Goal: Transaction & Acquisition: Purchase product/service

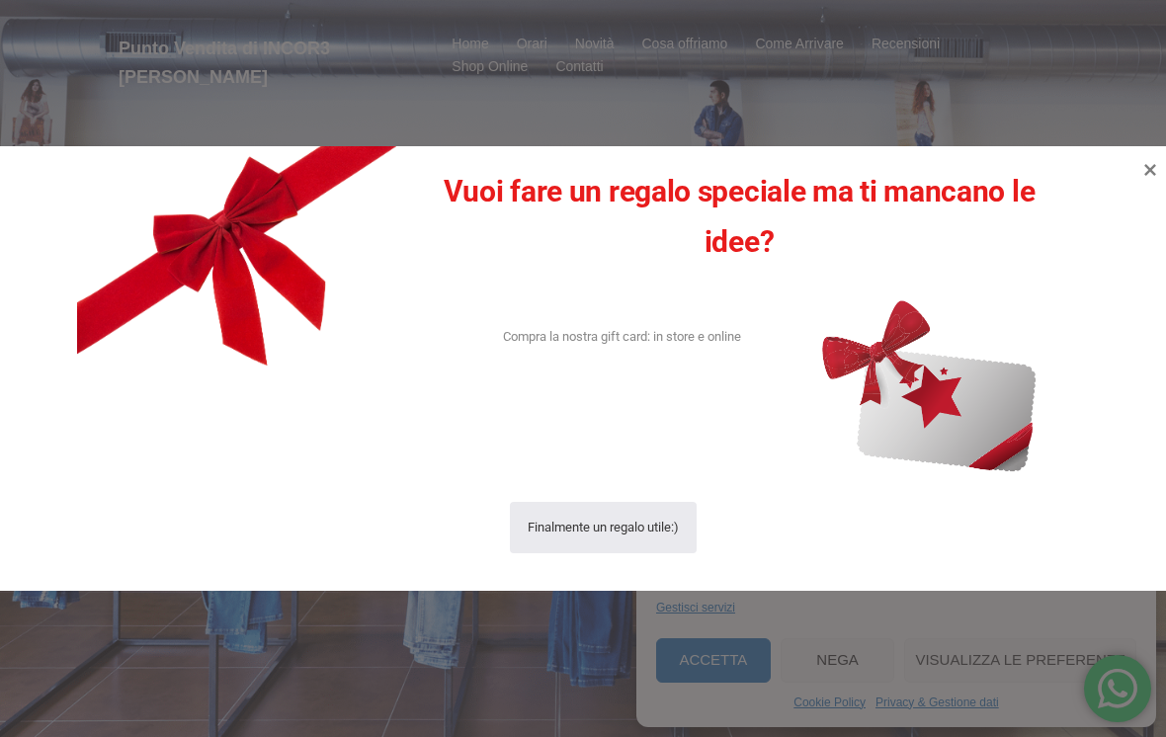
click at [958, 441] on img at bounding box center [964, 349] width 536 height 536
click at [1162, 164] on icon at bounding box center [1150, 170] width 24 height 24
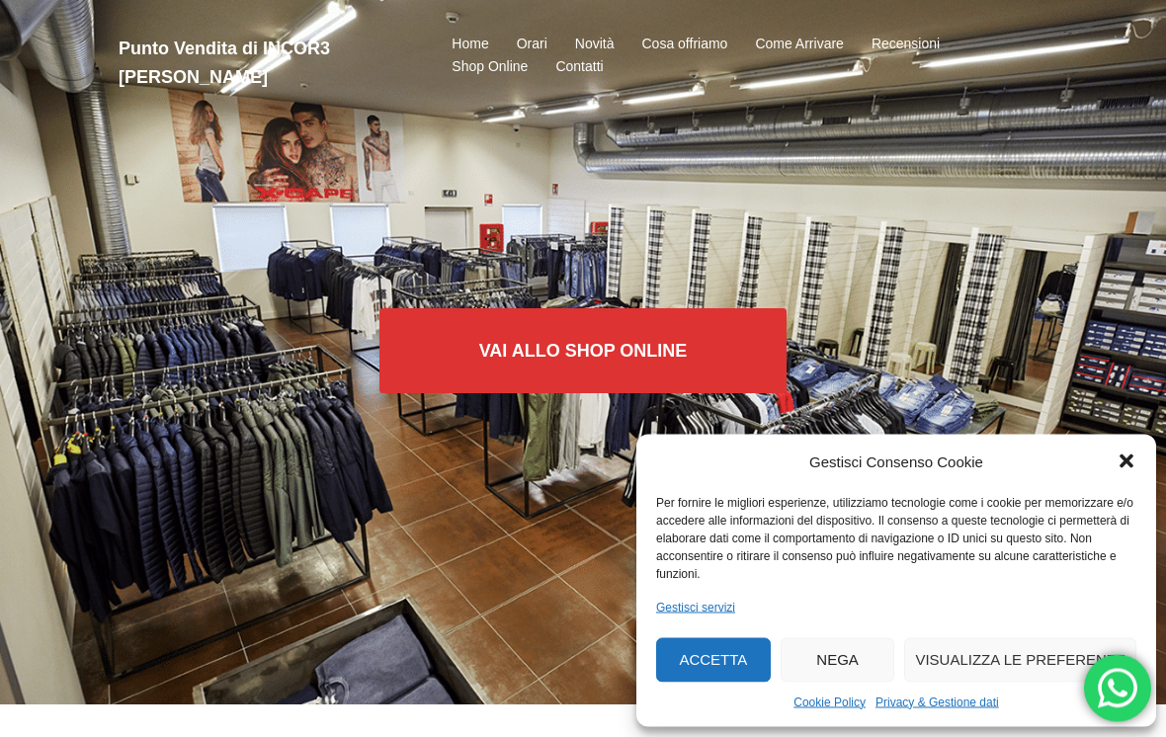
scroll to position [35, 0]
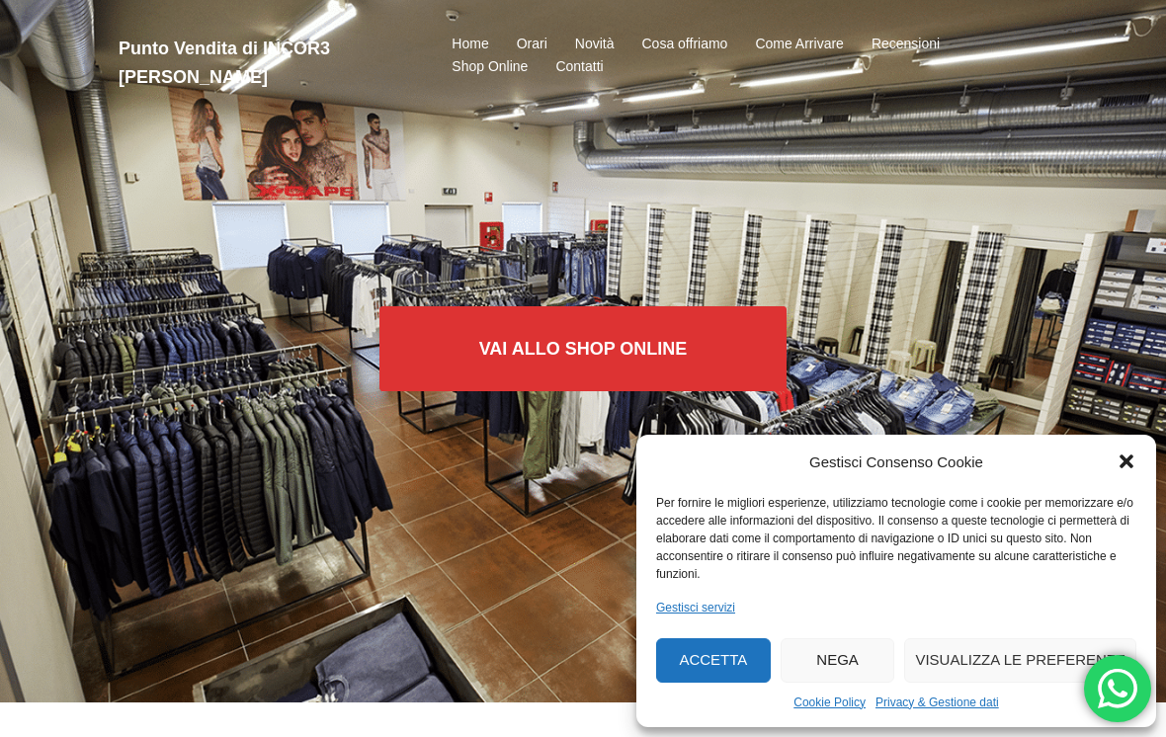
click at [679, 340] on link "Vai allo SHOP ONLINE" at bounding box center [583, 348] width 408 height 85
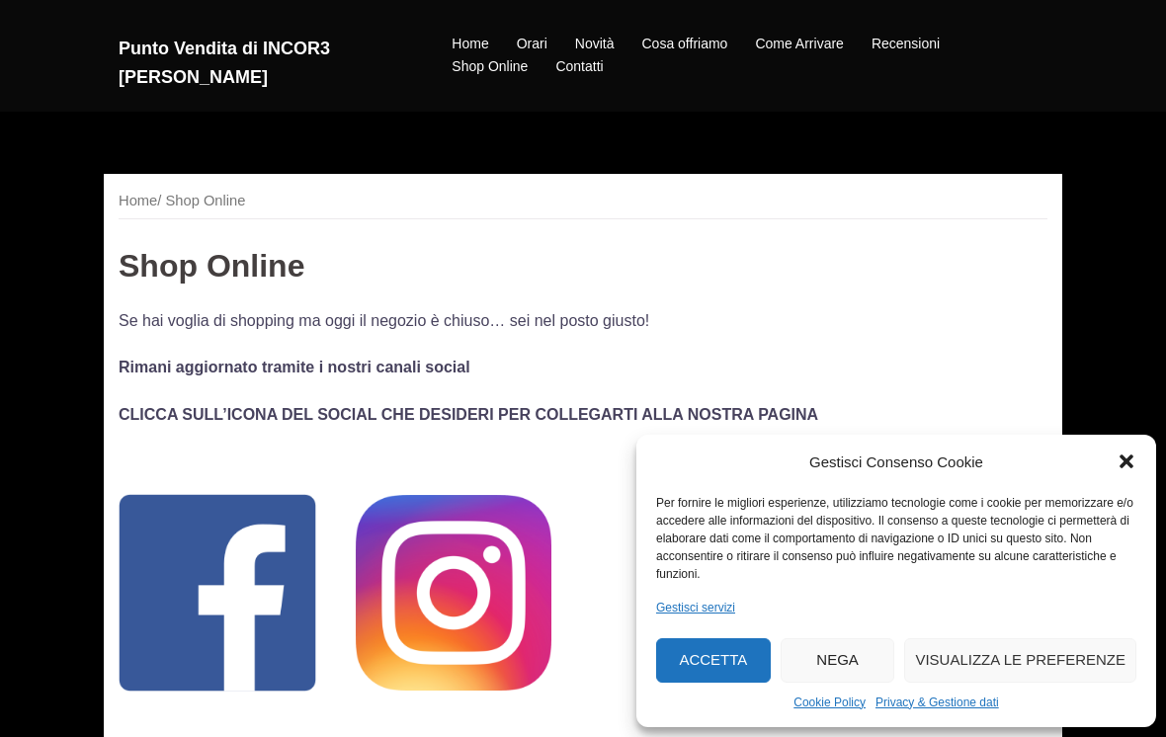
click at [715, 659] on button "Accetta" at bounding box center [713, 660] width 115 height 44
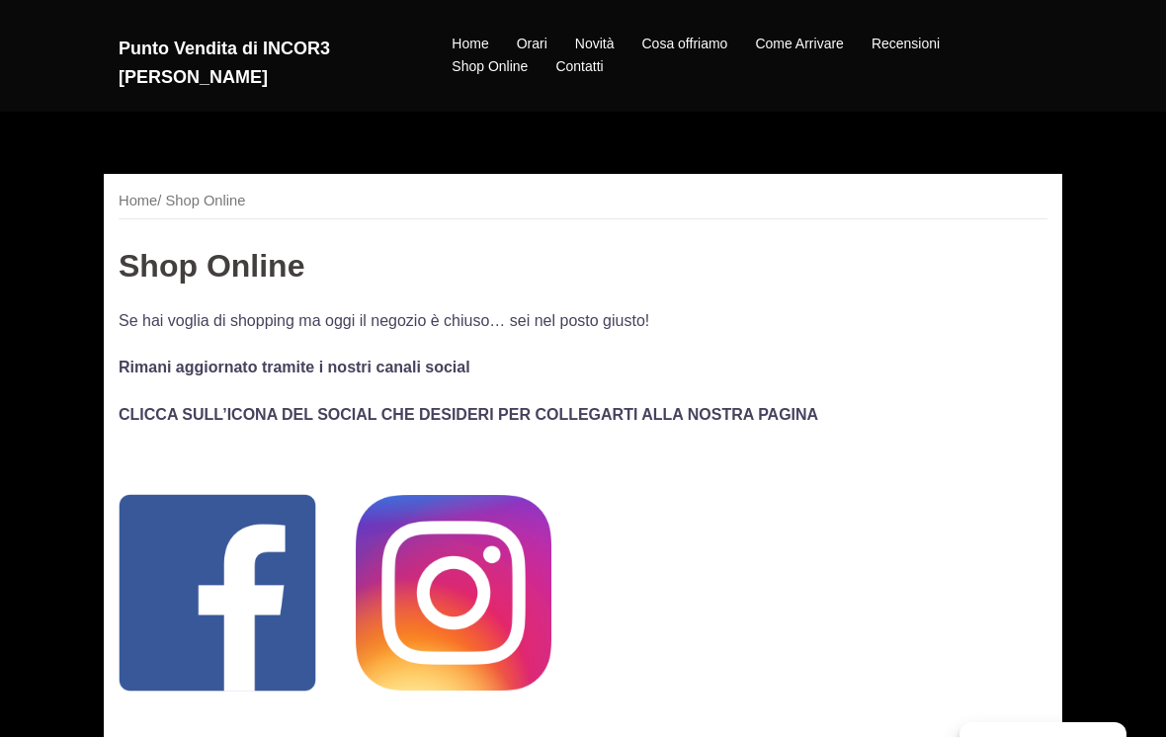
click at [269, 585] on img at bounding box center [218, 593] width 198 height 198
click at [18, 46] on div "Punto Vendita di INCOR3 [PERSON_NAME] Home Orari Novità Cosa offriamo Come Arri…" at bounding box center [583, 56] width 1166 height 72
click at [155, 588] on img at bounding box center [218, 593] width 198 height 198
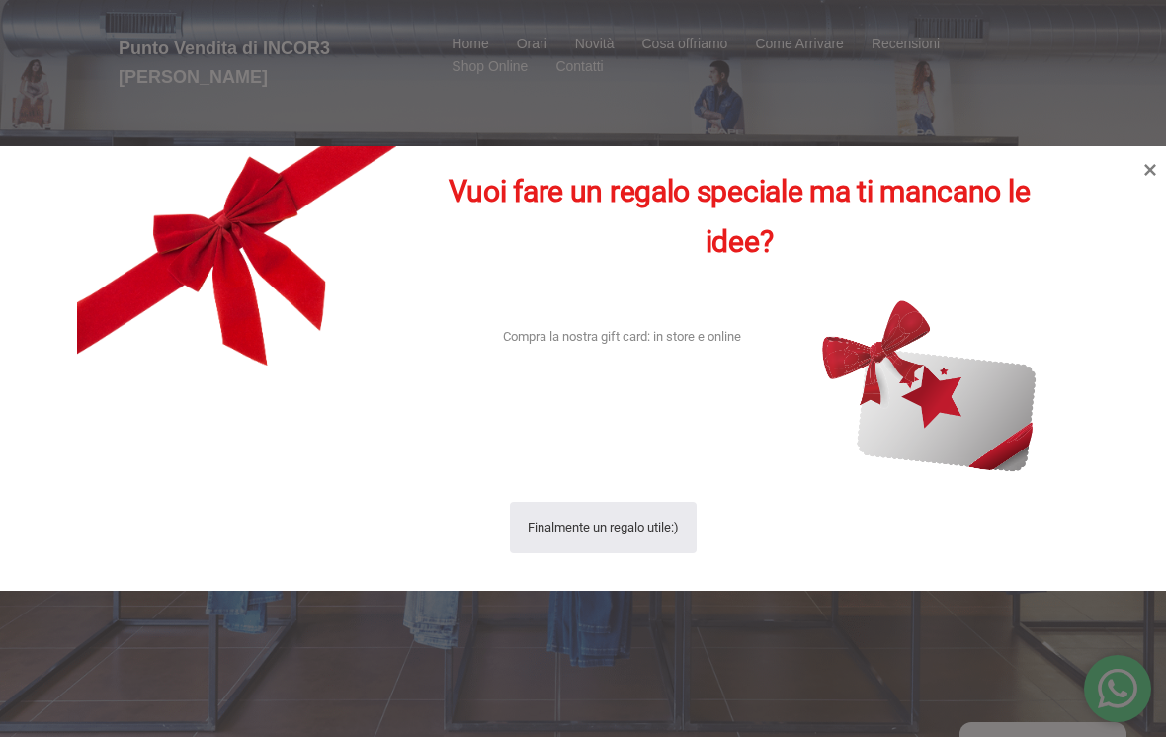
scroll to position [65, 0]
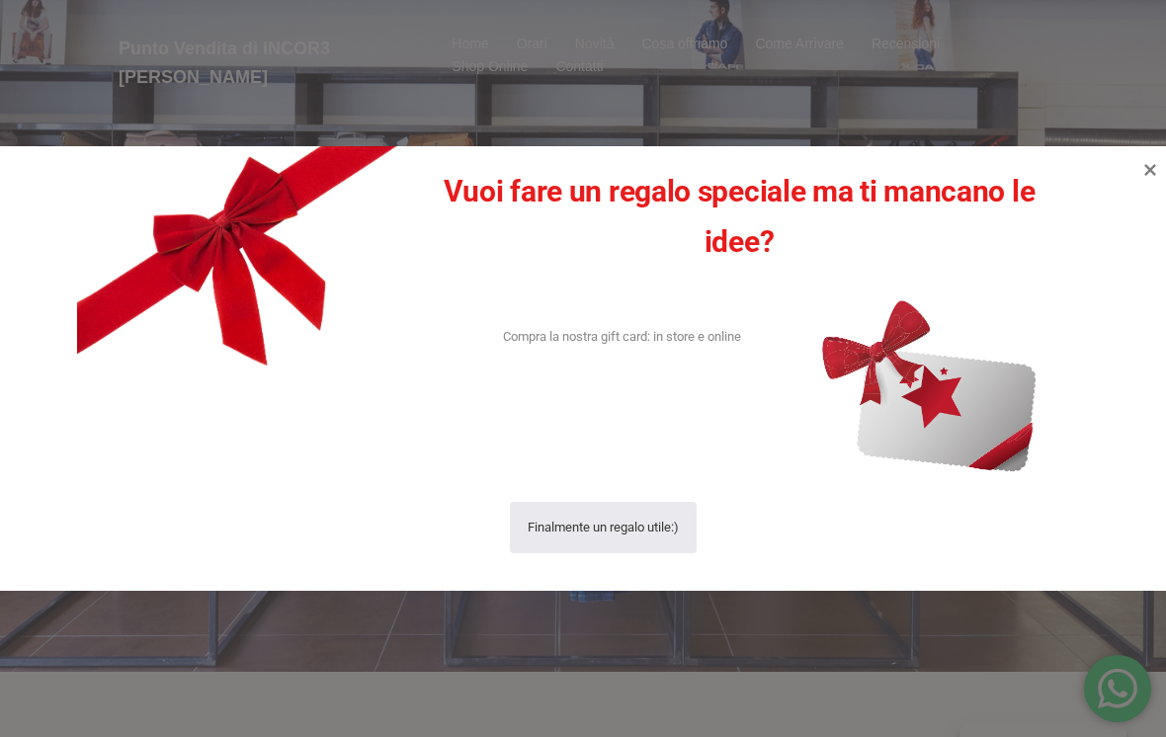
click at [1127, 193] on div "Vuoi fare un regalo speciale ma ti mancano le idee? Compra la nostra gift card:…" at bounding box center [583, 368] width 1166 height 445
